Goal: Task Accomplishment & Management: Manage account settings

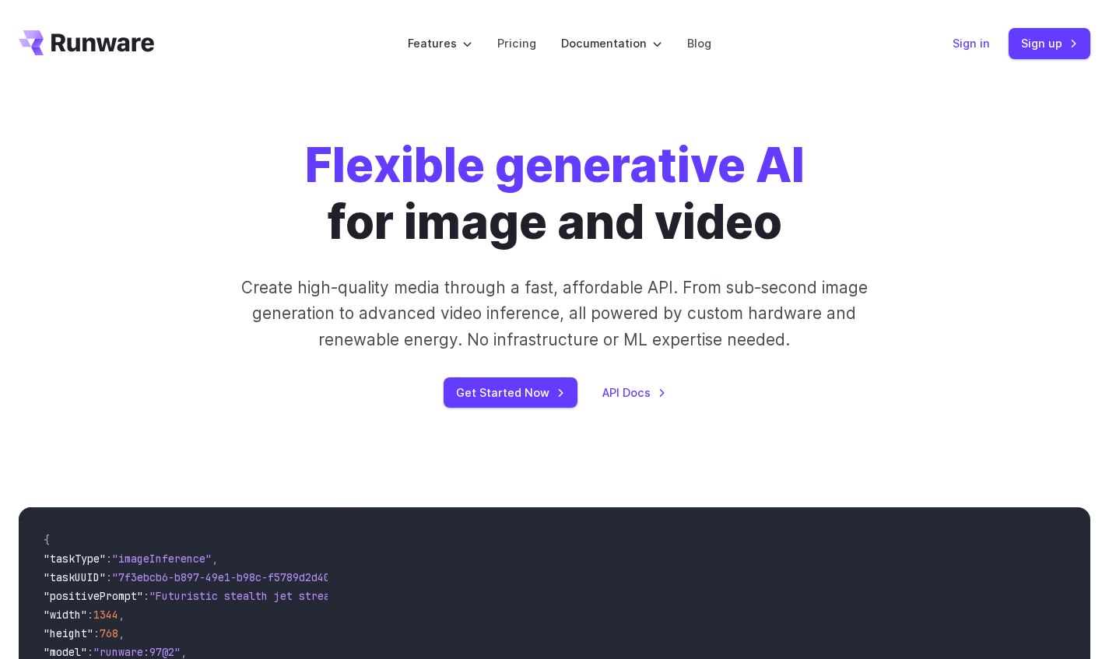
click at [974, 44] on link "Sign in" at bounding box center [970, 43] width 37 height 18
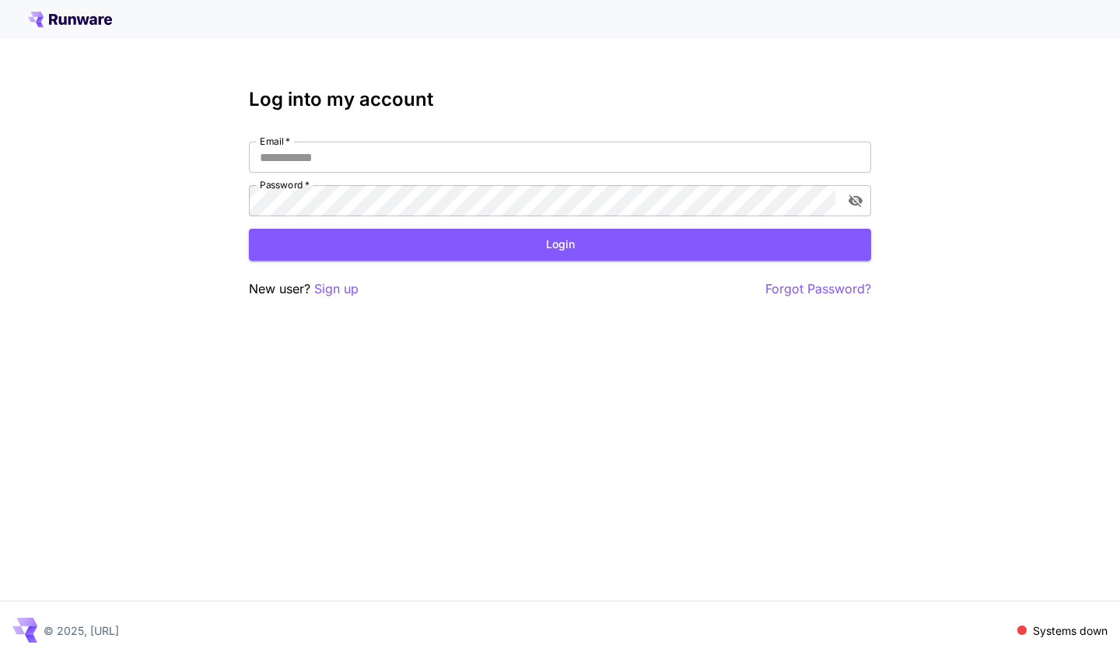
click at [382, 130] on div "Log into my account Email   * Email   * Password   * Password   * Login New use…" at bounding box center [560, 194] width 622 height 210
click at [364, 154] on input "Email   *" at bounding box center [560, 157] width 622 height 31
click at [332, 290] on p "Sign up" at bounding box center [336, 288] width 44 height 19
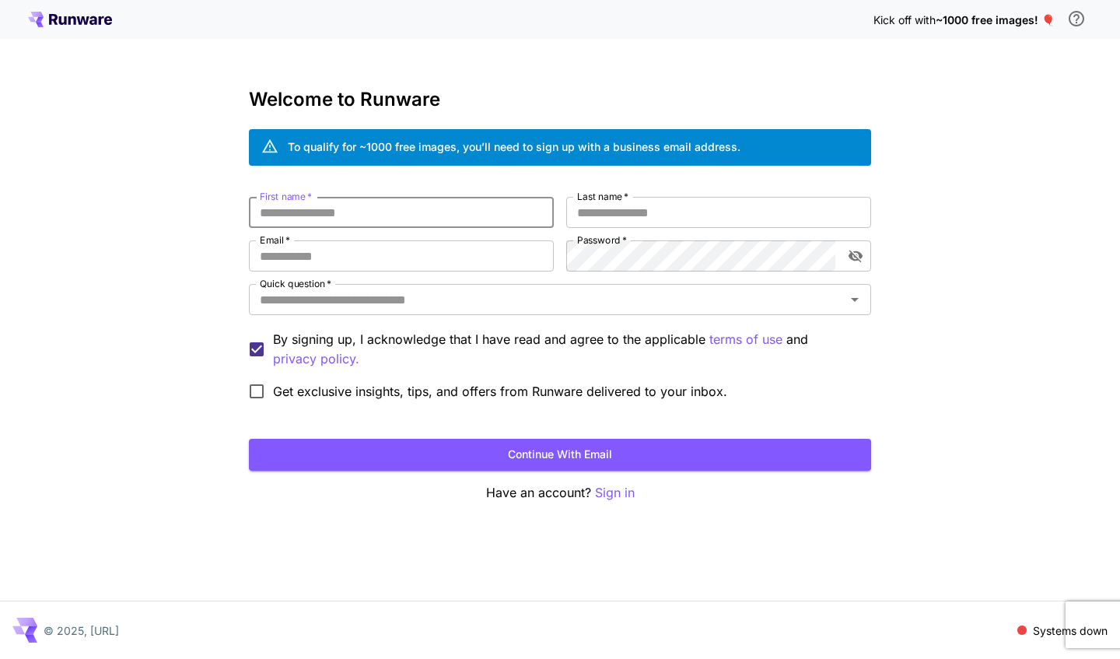
click at [406, 218] on input "First name   *" at bounding box center [401, 212] width 305 height 31
type input "******"
type input "**********"
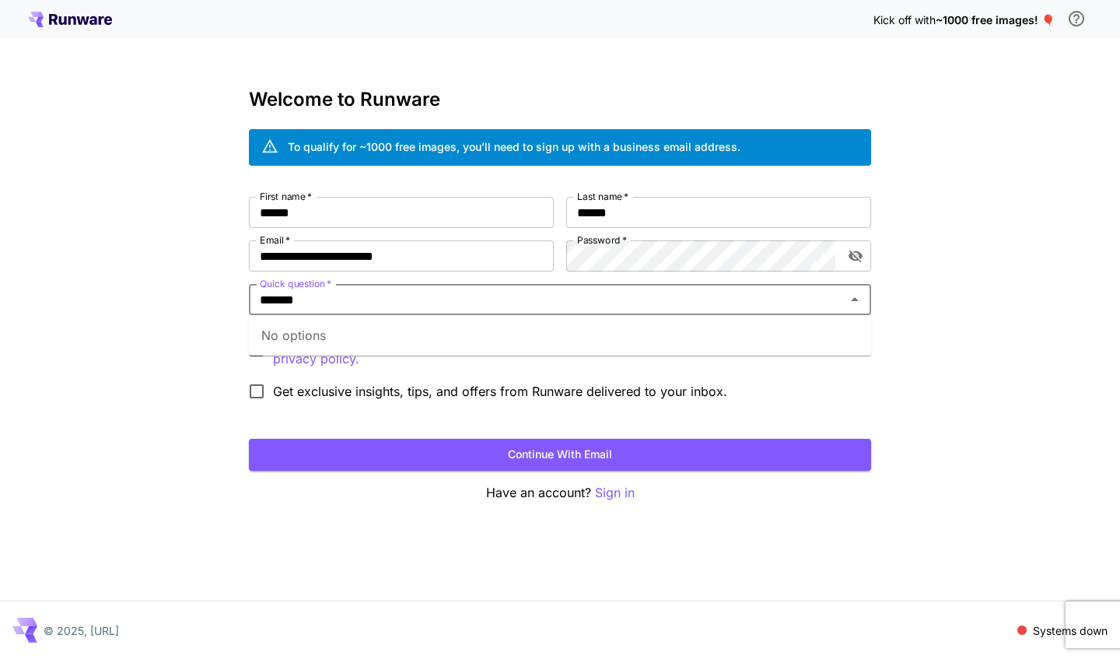
type input "*******"
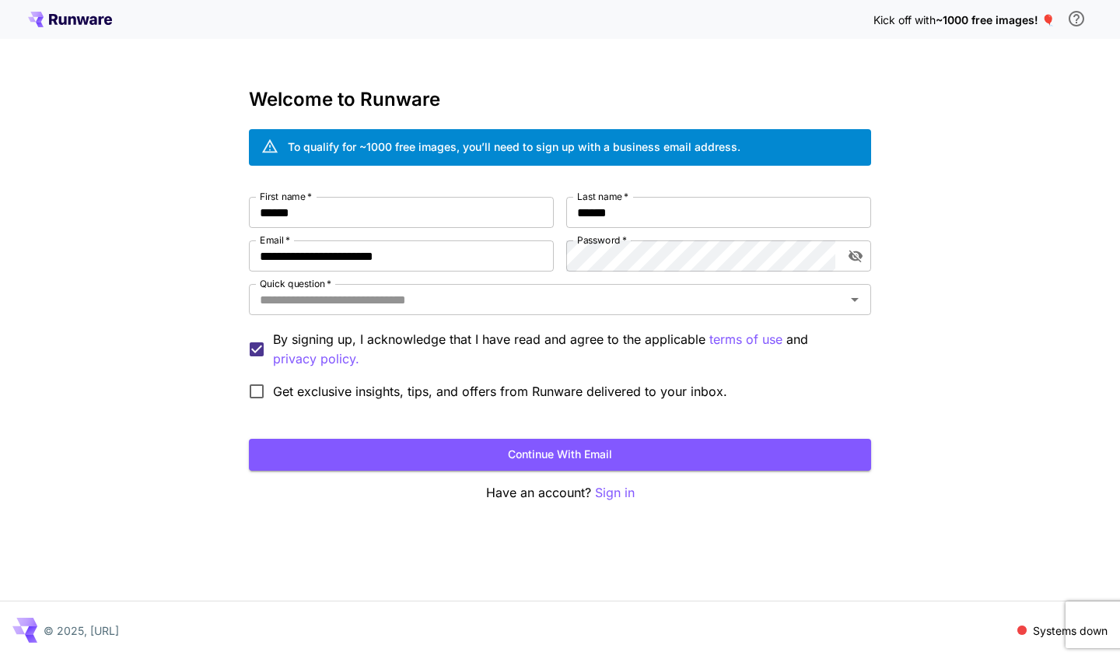
click at [100, 340] on div "**********" at bounding box center [560, 329] width 1120 height 659
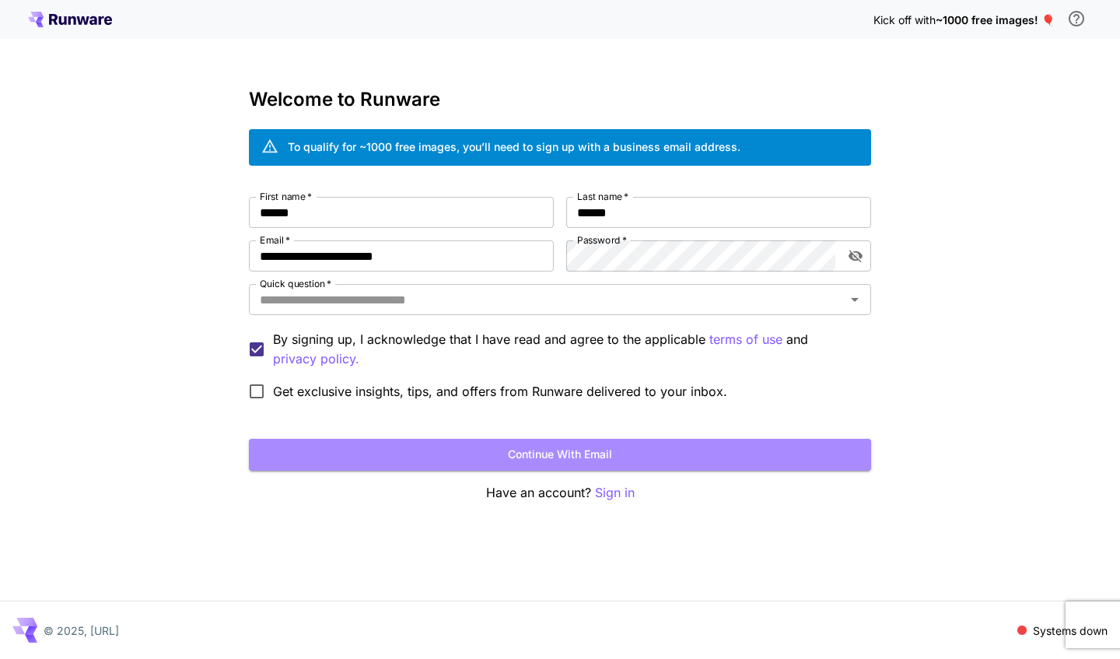
click at [367, 447] on button "Continue with email" at bounding box center [560, 455] width 622 height 32
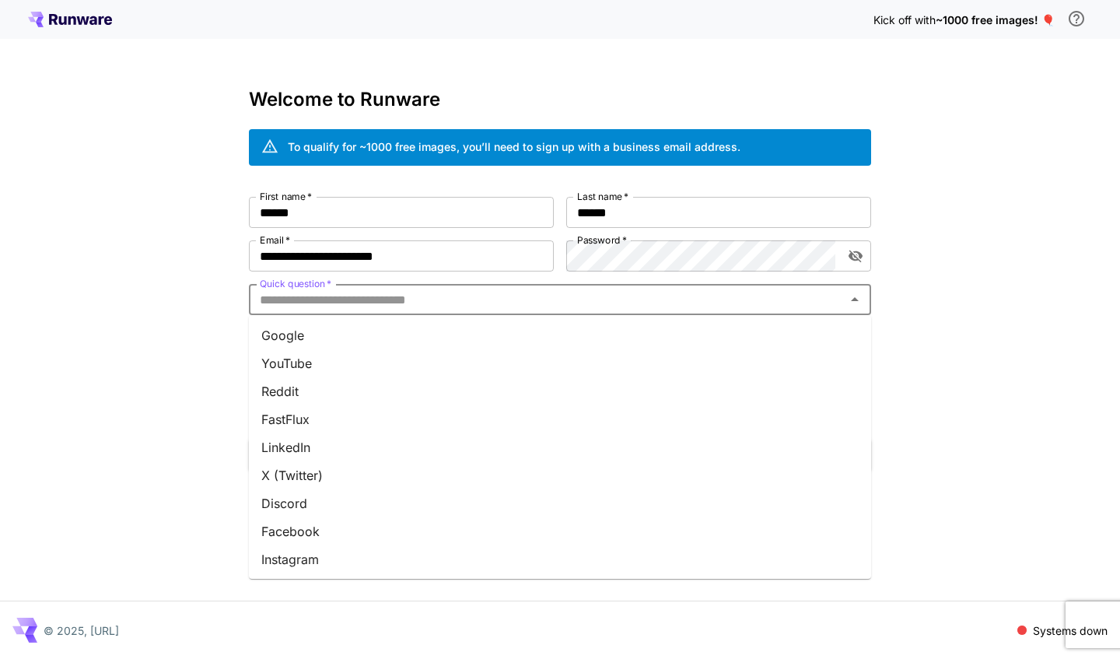
click at [452, 300] on input "Quick question   *" at bounding box center [547, 300] width 587 height 22
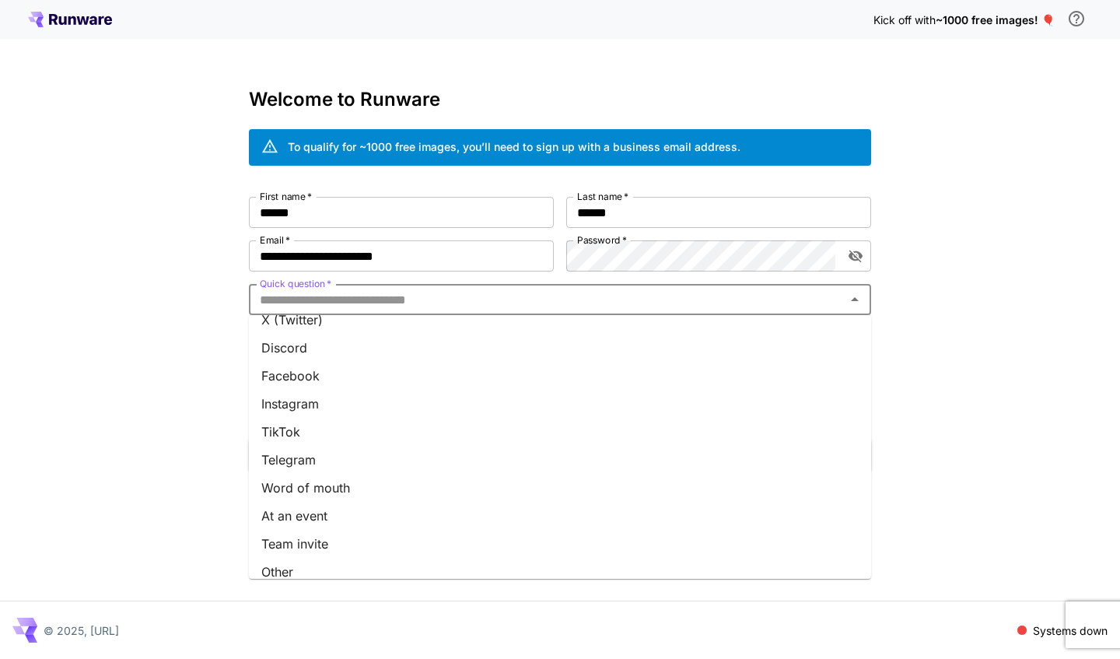
scroll to position [169, 0]
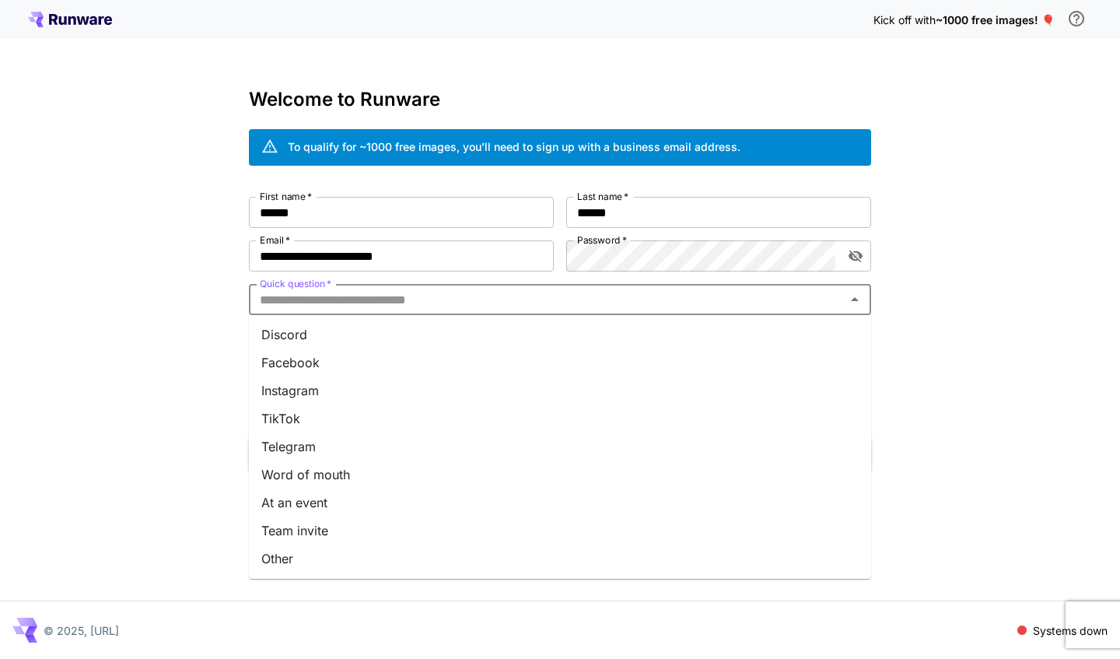
click at [288, 563] on li "Other" at bounding box center [560, 559] width 622 height 28
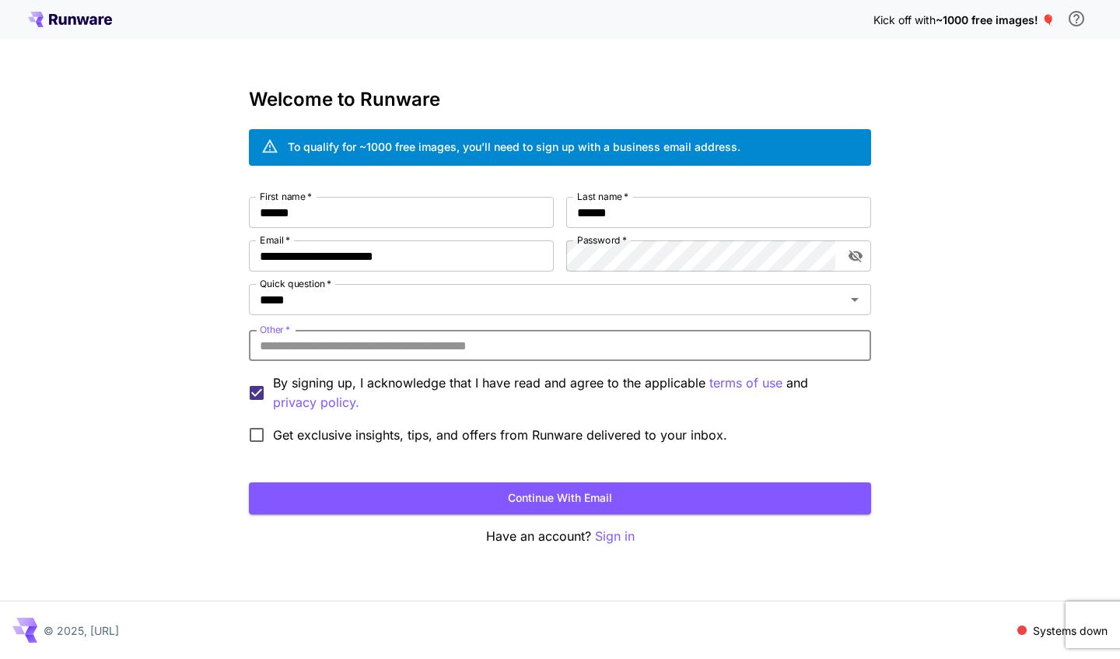
click at [376, 353] on input "Other   *" at bounding box center [560, 345] width 622 height 31
type input "*******"
click at [307, 485] on button "Continue with email" at bounding box center [560, 498] width 622 height 32
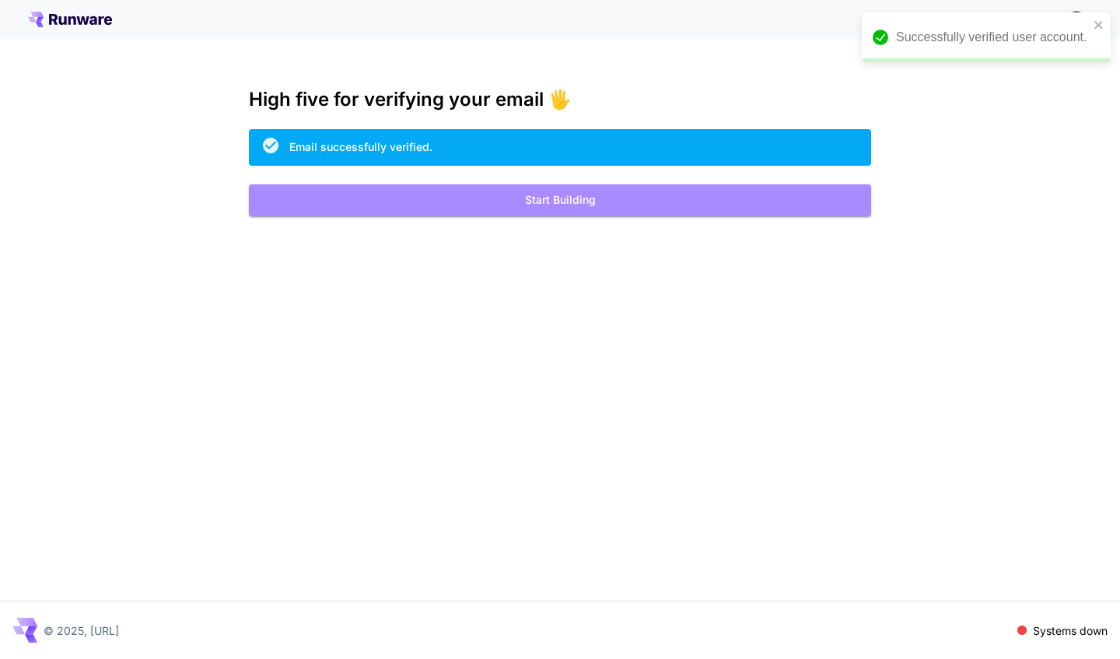
click at [591, 195] on button "Start Building" at bounding box center [560, 200] width 622 height 32
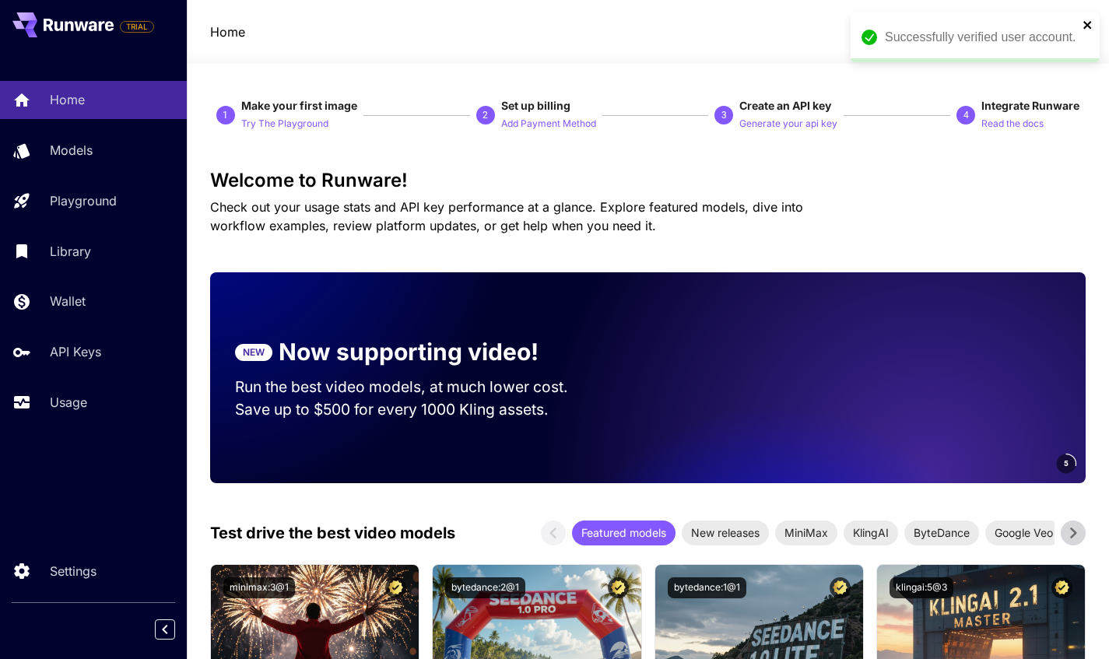
click at [1089, 26] on icon "close" at bounding box center [1087, 25] width 11 height 12
click at [96, 354] on p "API Keys" at bounding box center [75, 351] width 51 height 19
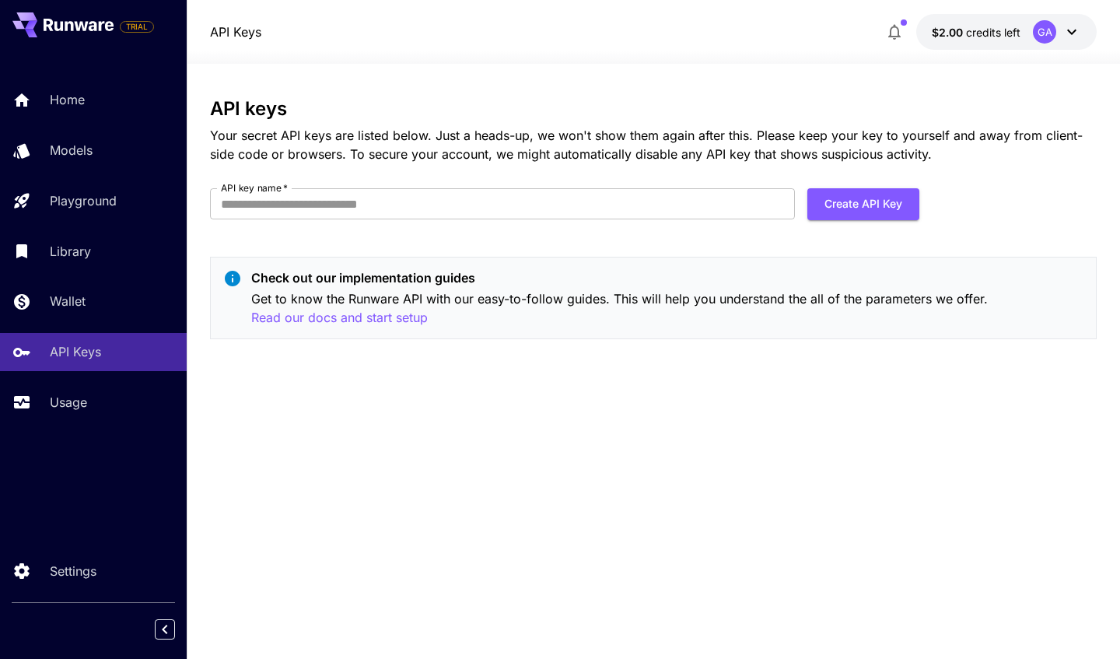
click at [850, 204] on button "Create API Key" at bounding box center [864, 204] width 112 height 32
click at [344, 206] on input "API key name   *" at bounding box center [502, 203] width 585 height 31
click at [606, 184] on div "API keys Your secret API keys are listed below. Just a heads-up, we won't show …" at bounding box center [653, 225] width 887 height 254
click at [864, 202] on button "Create API Key" at bounding box center [864, 204] width 112 height 32
click at [610, 205] on input "API key name   *" at bounding box center [502, 203] width 585 height 31
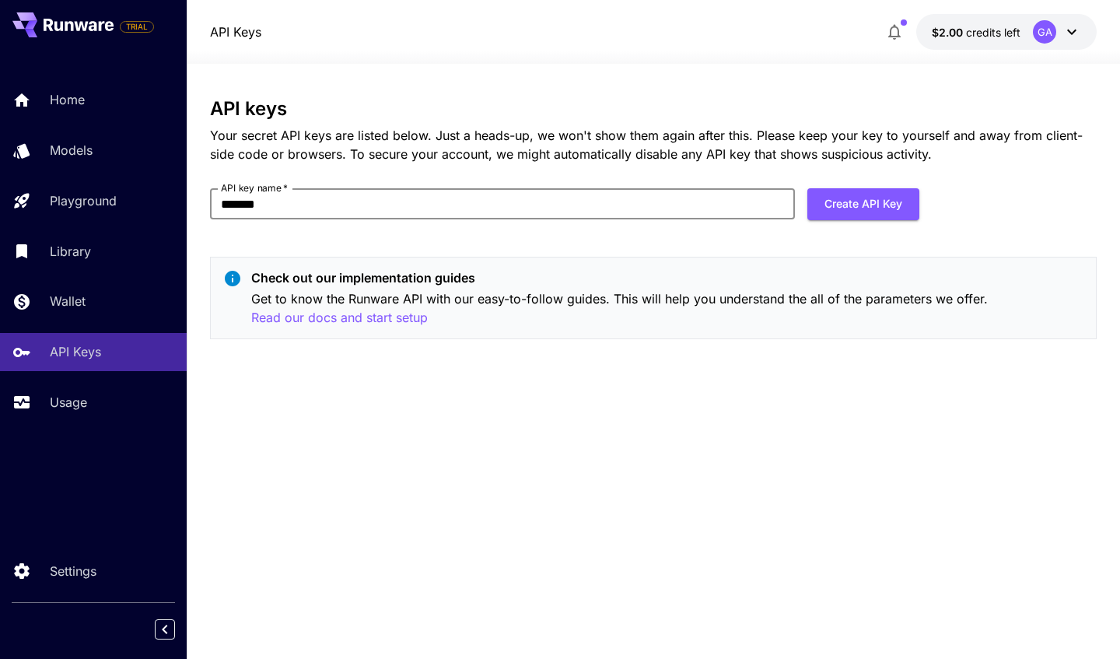
type input "*******"
click at [850, 195] on button "Create API Key" at bounding box center [864, 204] width 112 height 32
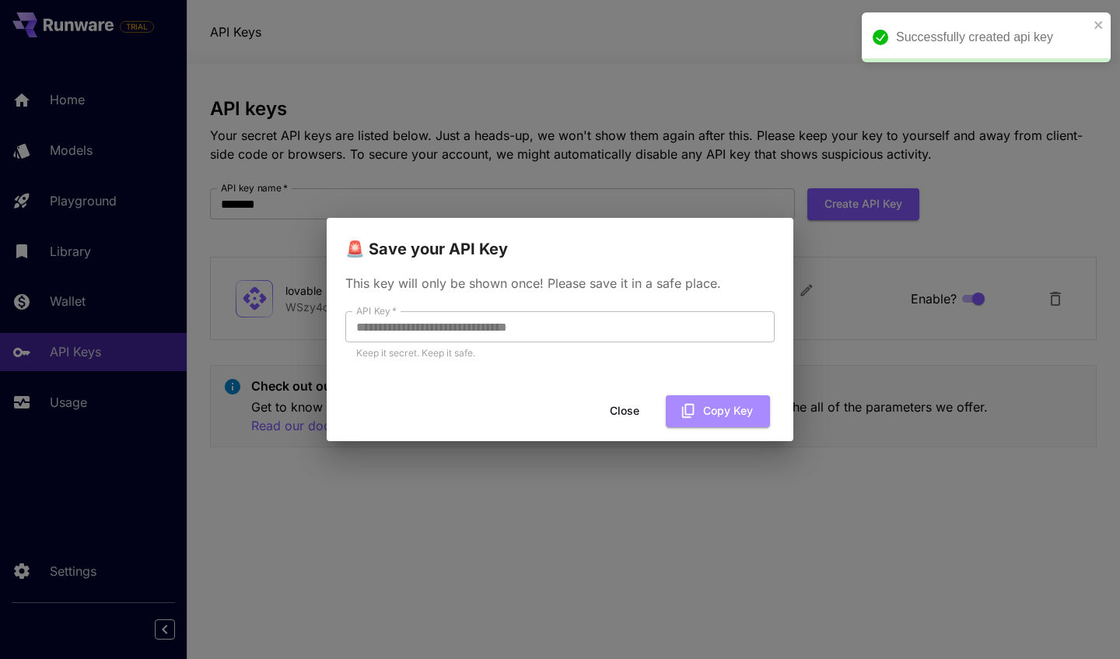
click at [710, 409] on button "Copy Key" at bounding box center [718, 411] width 104 height 32
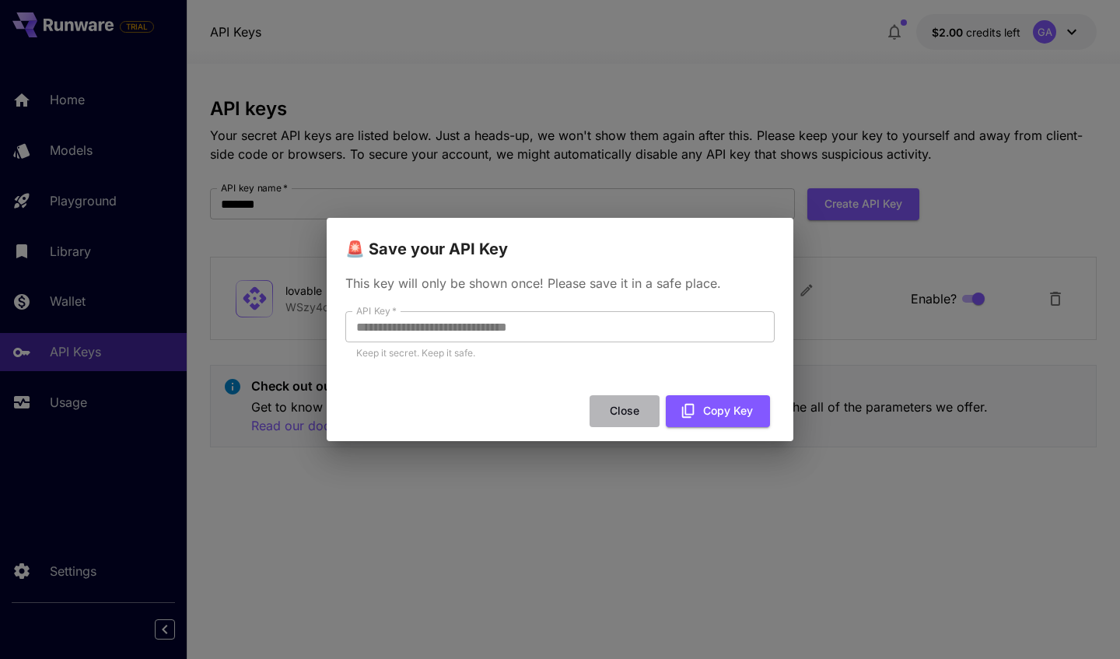
click at [624, 412] on button "Close" at bounding box center [625, 411] width 70 height 32
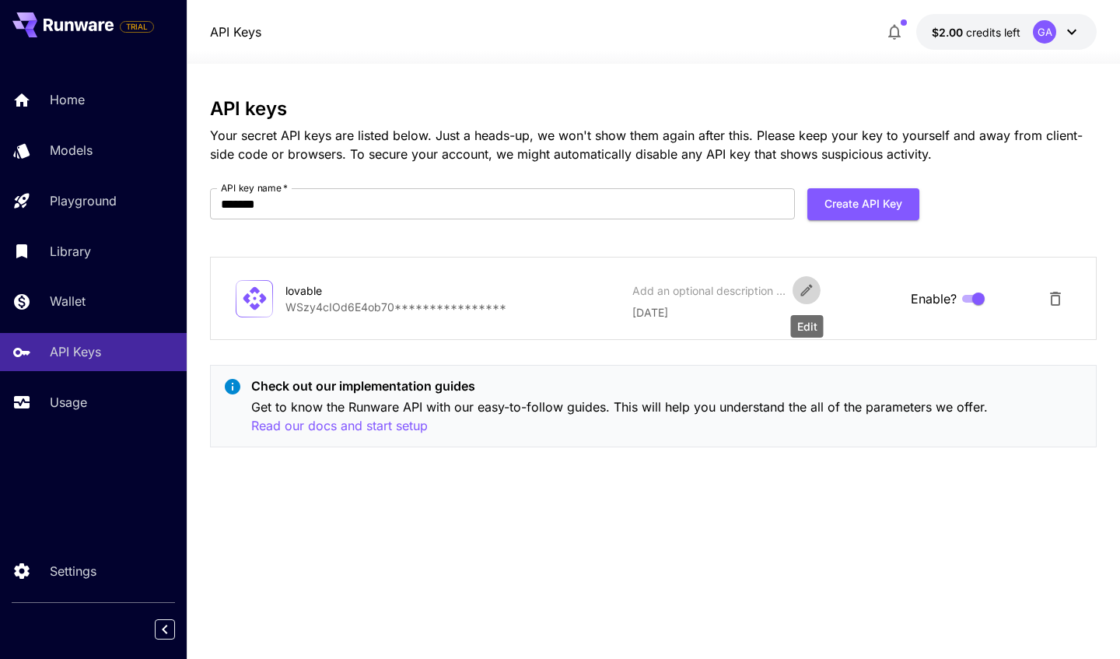
click at [808, 289] on icon "Edit" at bounding box center [807, 291] width 12 height 12
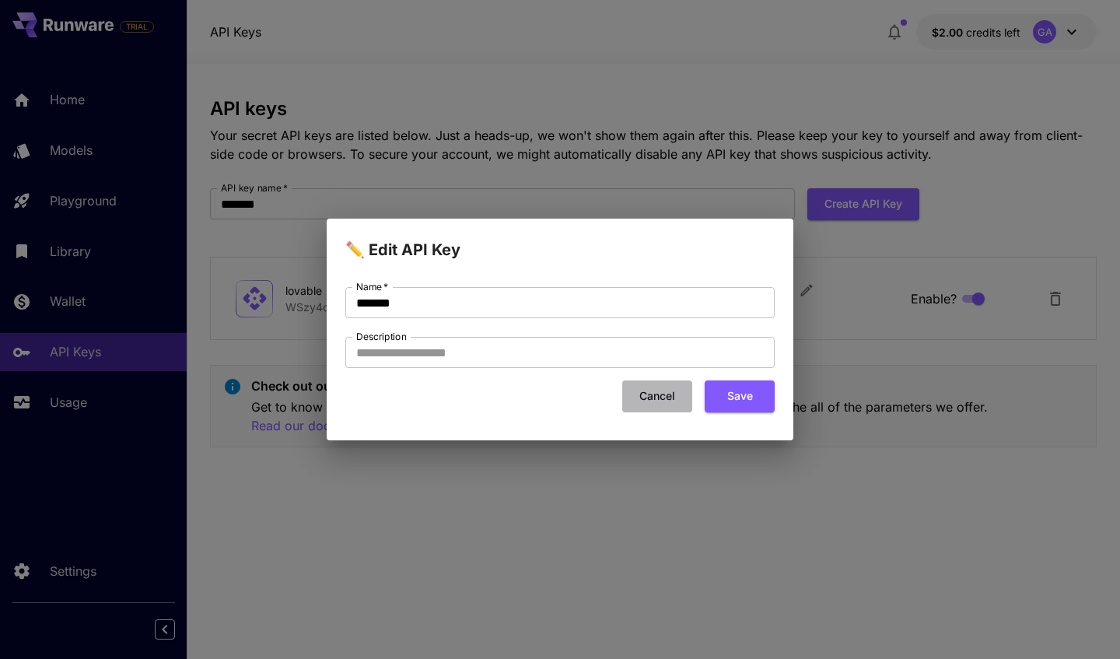
click at [651, 401] on button "Cancel" at bounding box center [657, 397] width 70 height 32
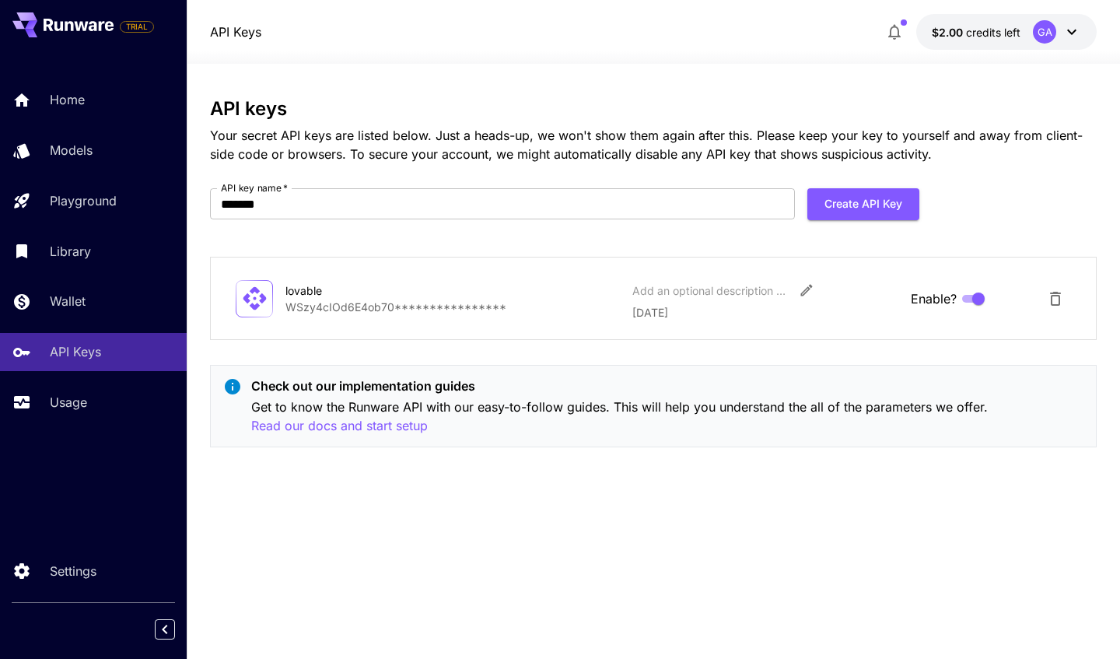
click at [67, 98] on p "Home" at bounding box center [67, 99] width 35 height 19
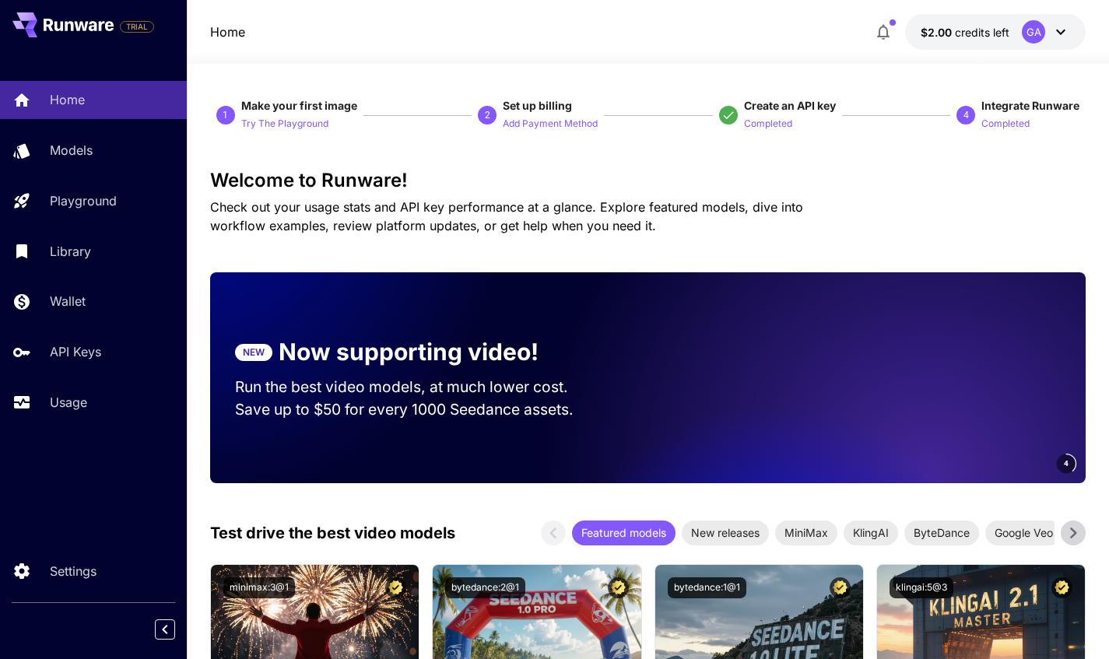
click at [778, 125] on p "Completed" at bounding box center [768, 124] width 48 height 15
click at [557, 123] on p "Add Payment Method" at bounding box center [550, 124] width 95 height 15
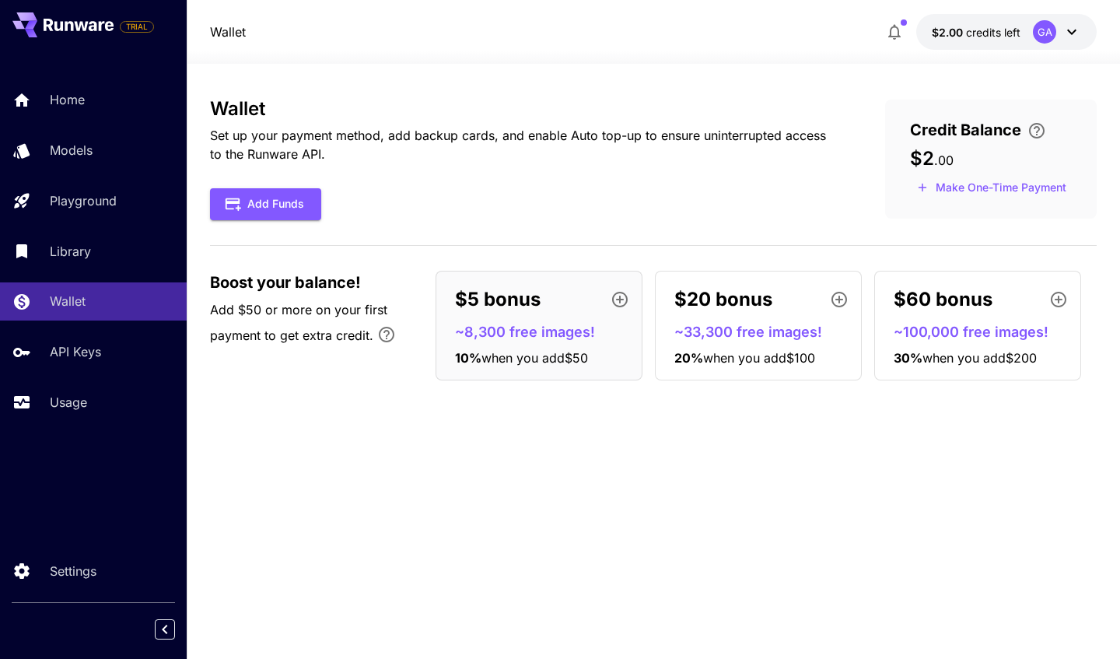
click at [84, 569] on p "Settings" at bounding box center [73, 571] width 47 height 19
